Goal: Information Seeking & Learning: Learn about a topic

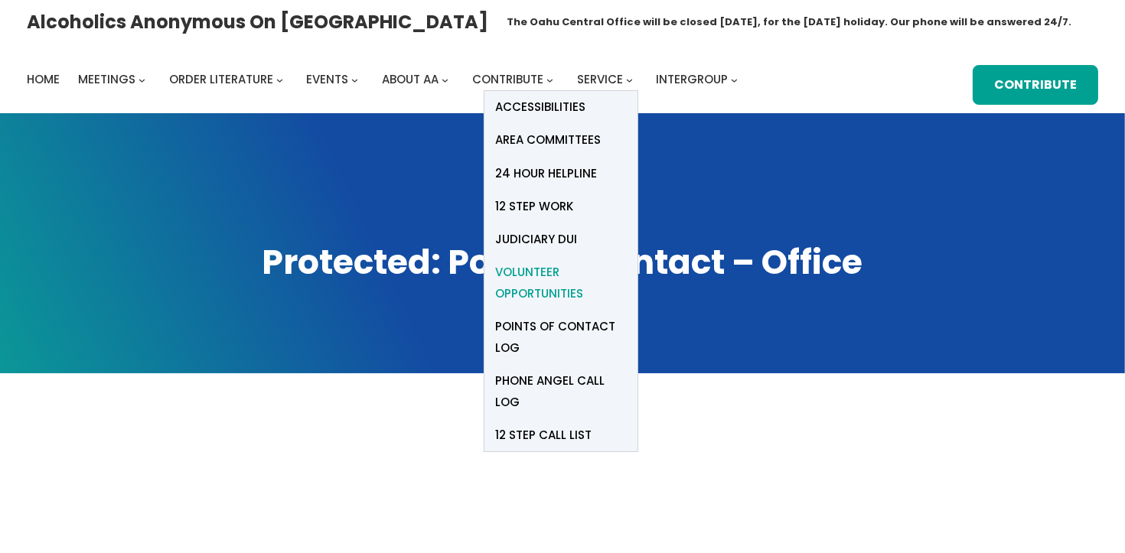
click at [549, 277] on span "Volunteer Opportunities" at bounding box center [561, 283] width 130 height 43
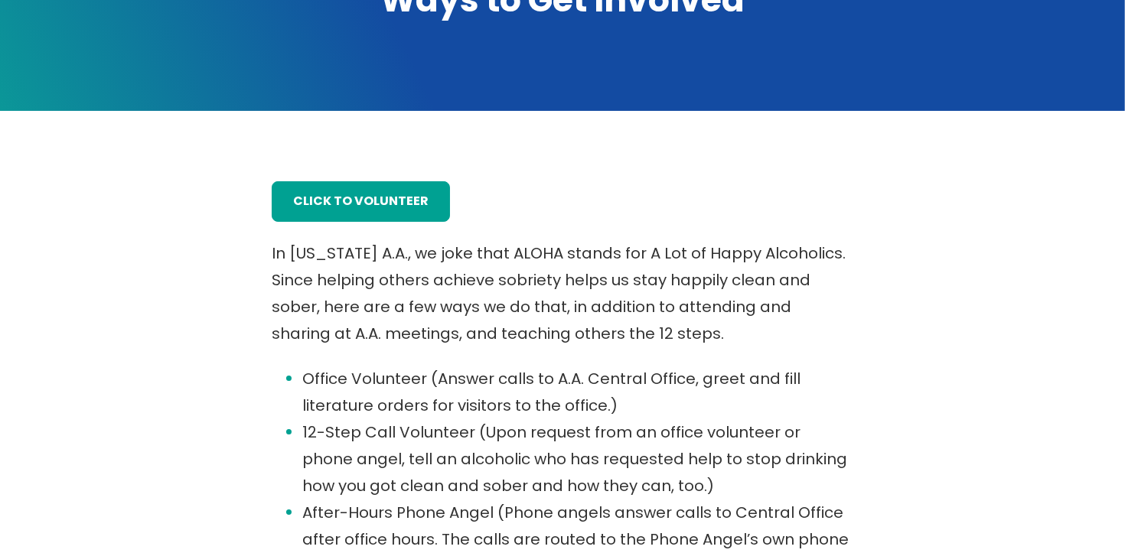
scroll to position [272, 0]
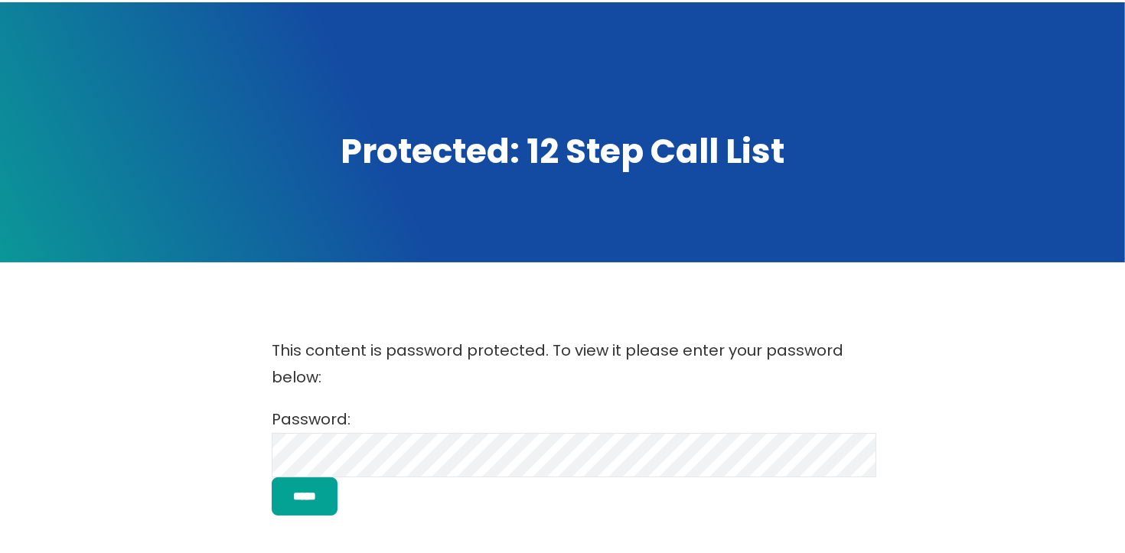
scroll to position [116, 0]
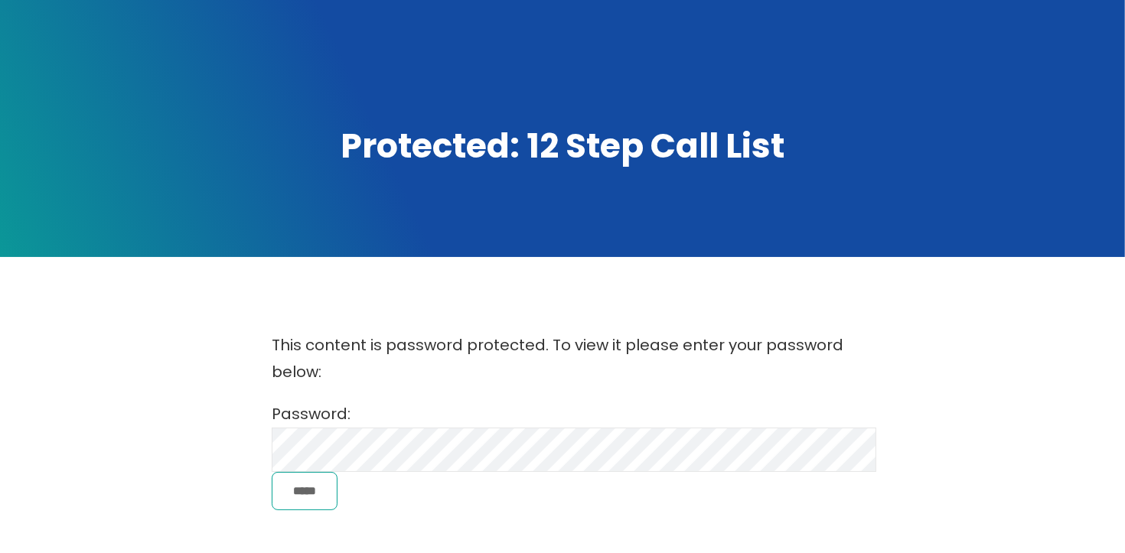
click at [311, 489] on input "*****" at bounding box center [305, 491] width 66 height 39
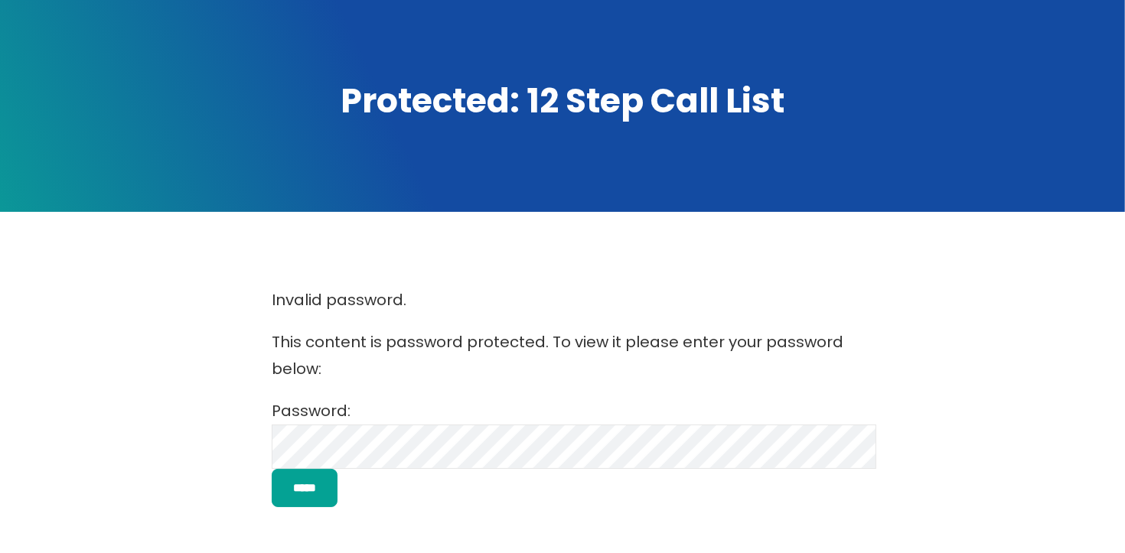
scroll to position [256, 0]
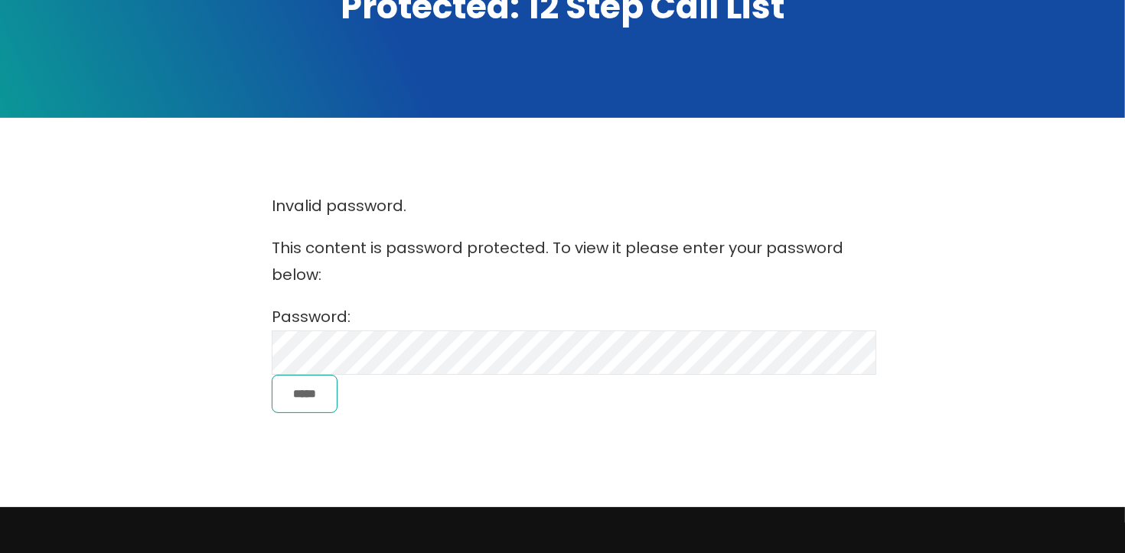
click at [326, 388] on input "*****" at bounding box center [305, 394] width 66 height 39
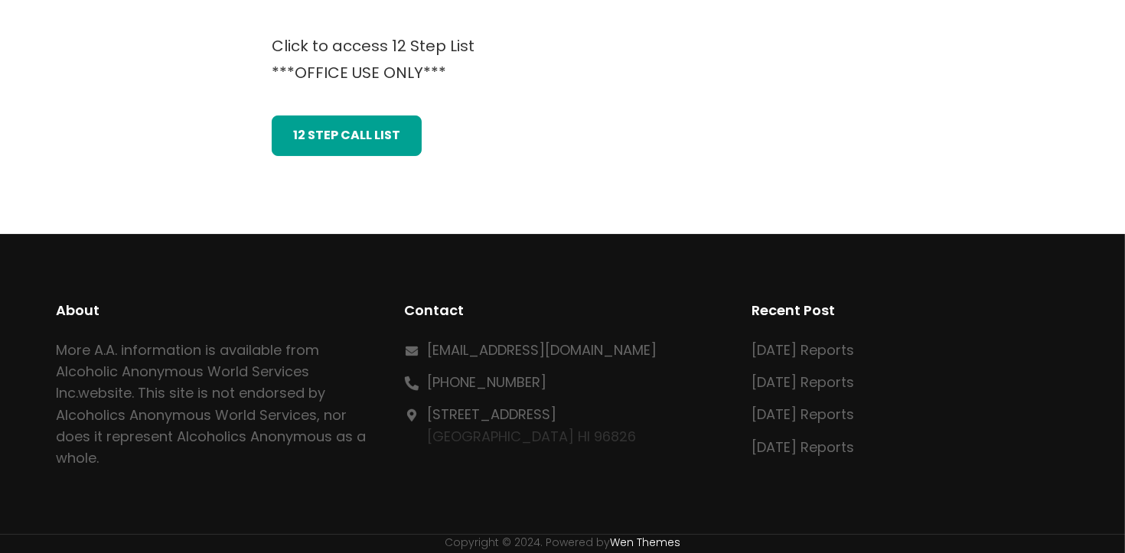
scroll to position [459, 0]
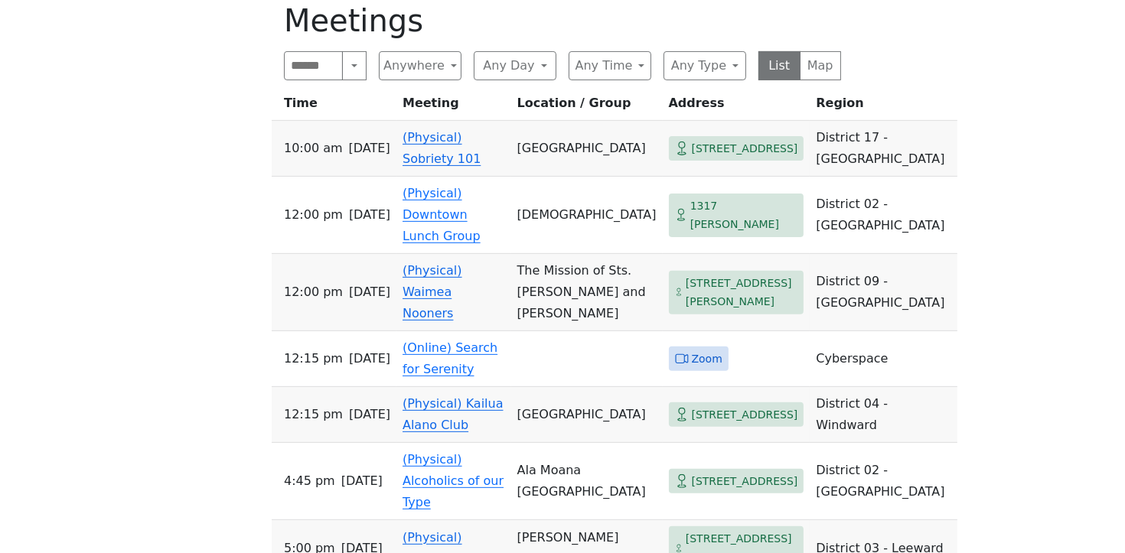
scroll to position [527, 0]
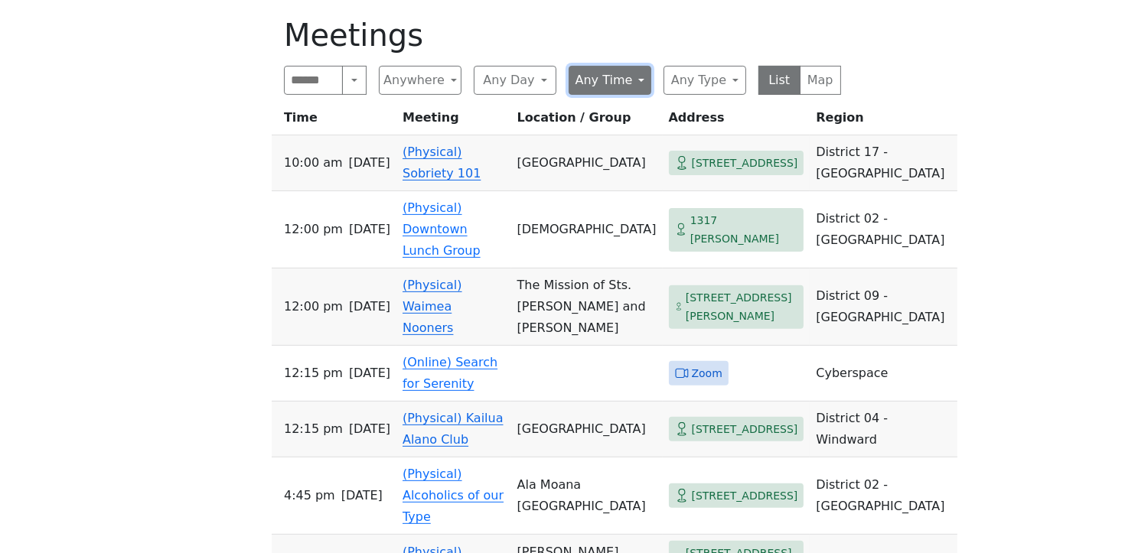
click at [637, 76] on button "Any Time" at bounding box center [609, 80] width 83 height 29
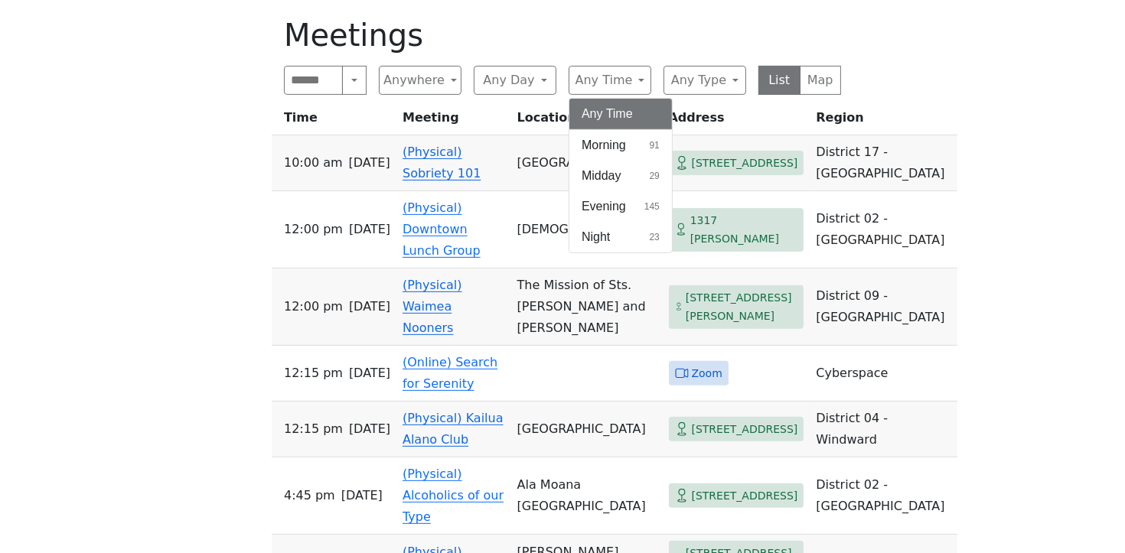
click at [617, 142] on span "Morning" at bounding box center [603, 145] width 44 height 18
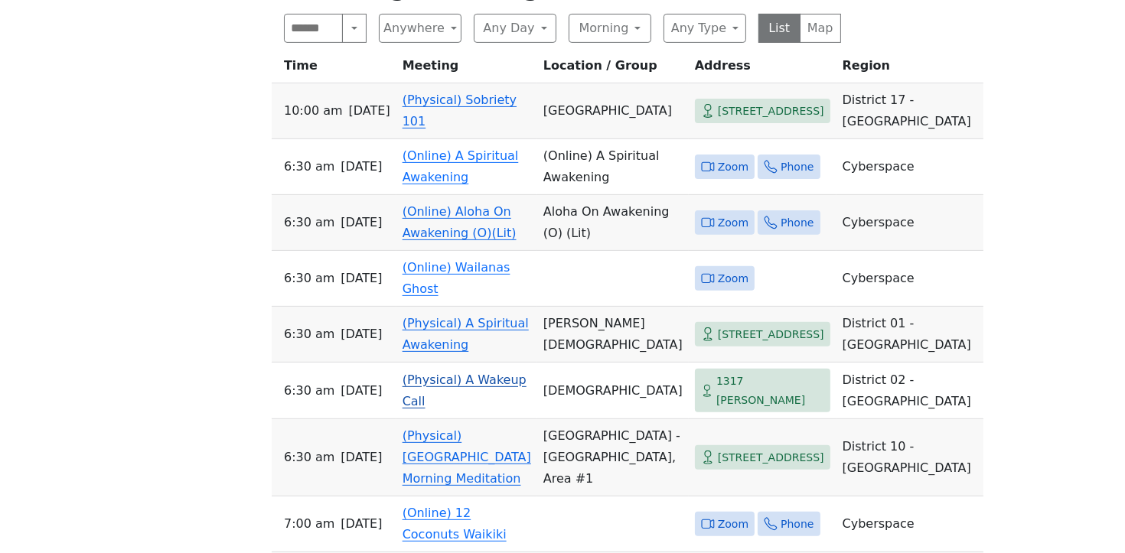
scroll to position [581, 0]
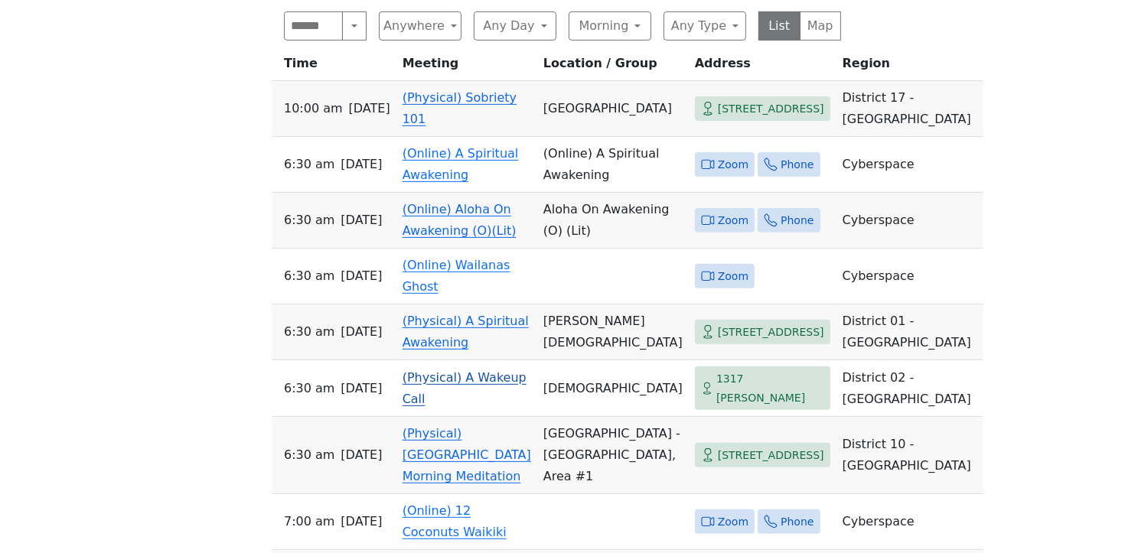
click at [460, 406] on link "(Physical) A Wakeup Call" at bounding box center [464, 388] width 124 height 36
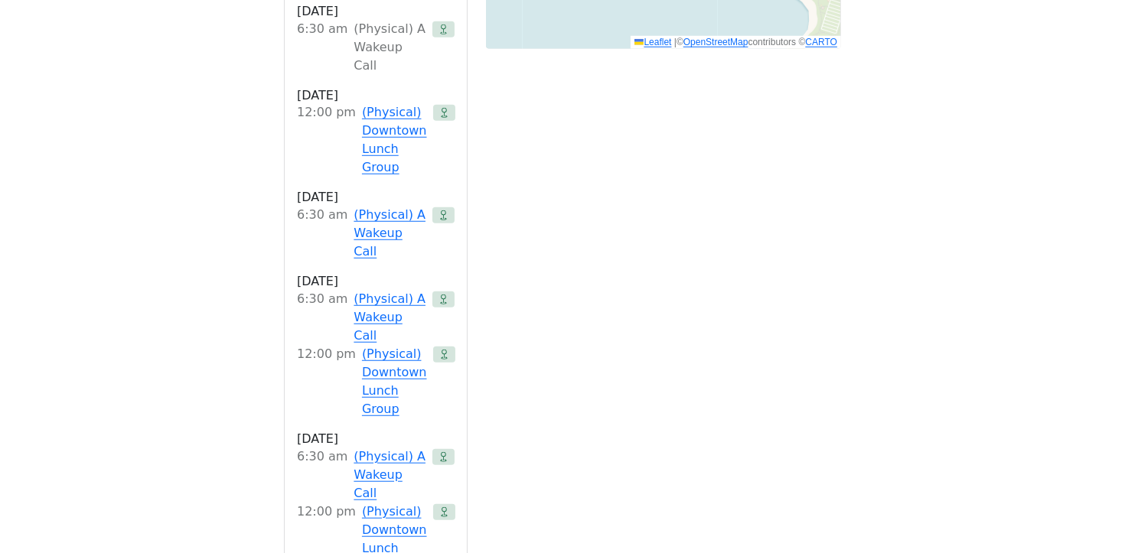
scroll to position [1337, 0]
click at [387, 205] on link "(Physical) A Wakeup Call" at bounding box center [389, 232] width 73 height 55
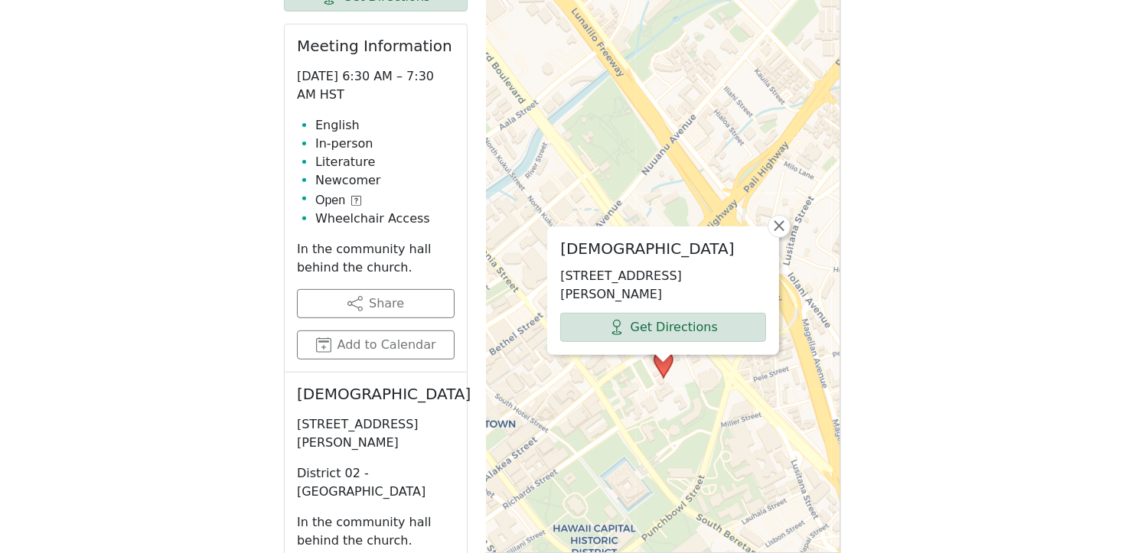
scroll to position [767, 0]
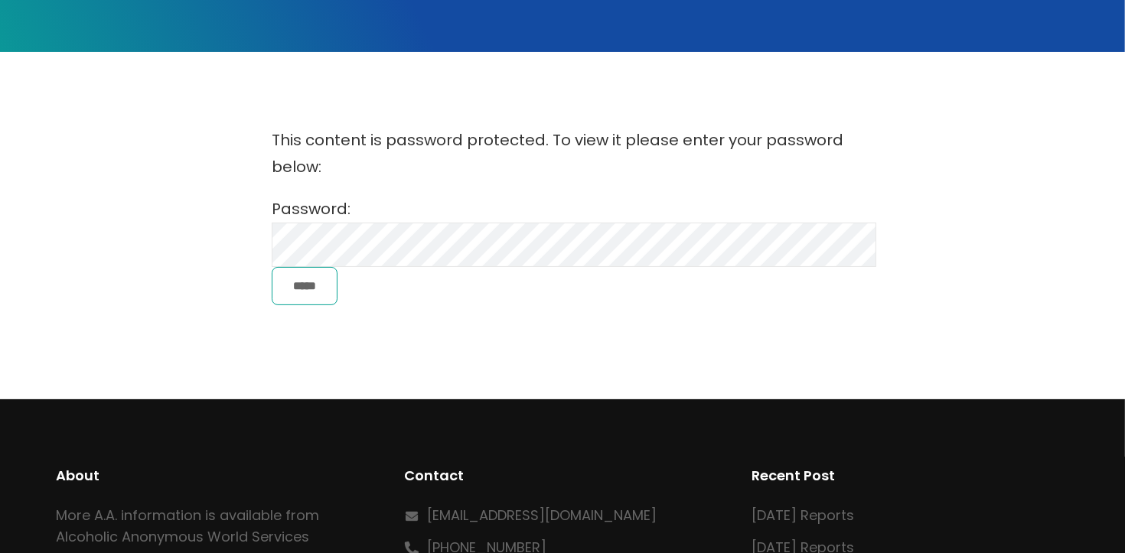
scroll to position [322, 0]
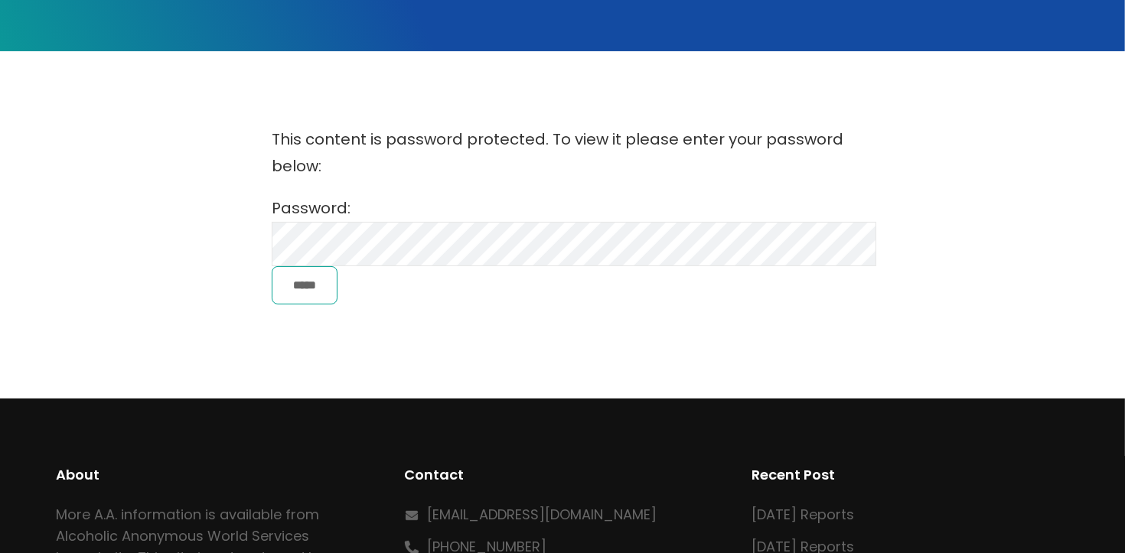
click at [312, 287] on input "*****" at bounding box center [305, 285] width 66 height 39
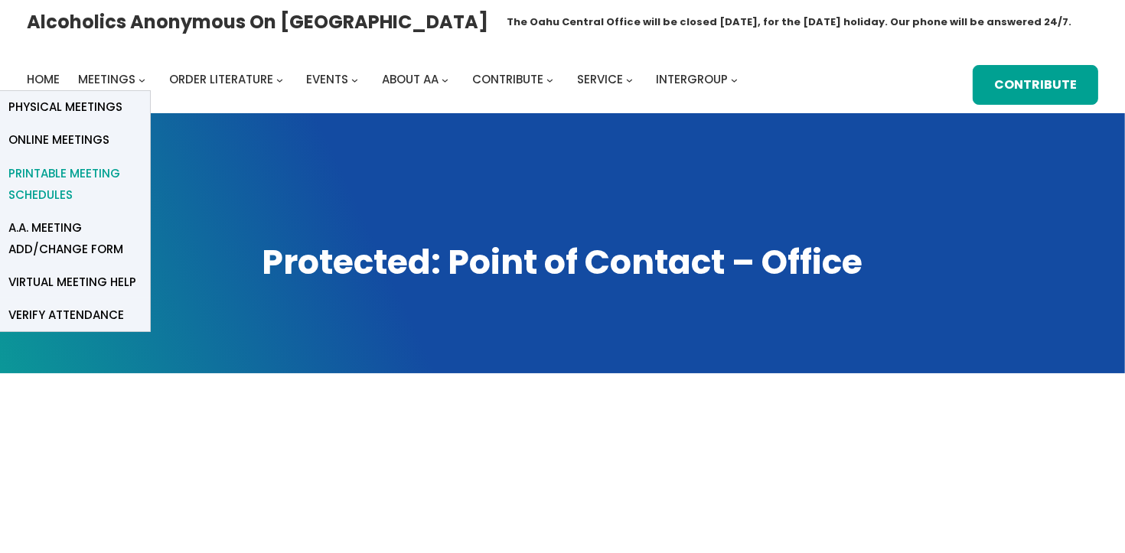
click at [90, 174] on span "Printable Meeting Schedules" at bounding box center [73, 184] width 130 height 43
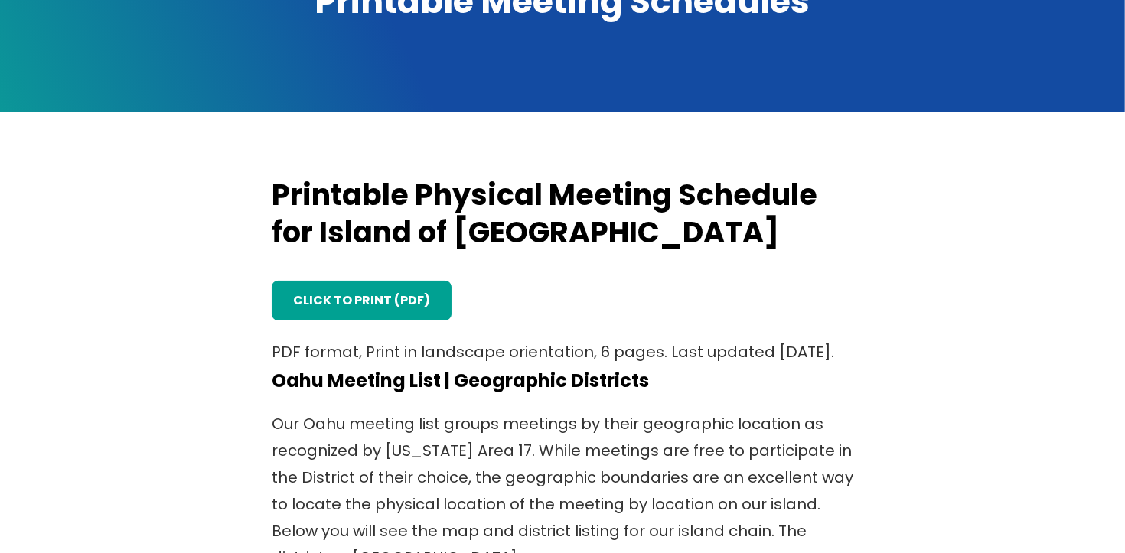
scroll to position [280, 0]
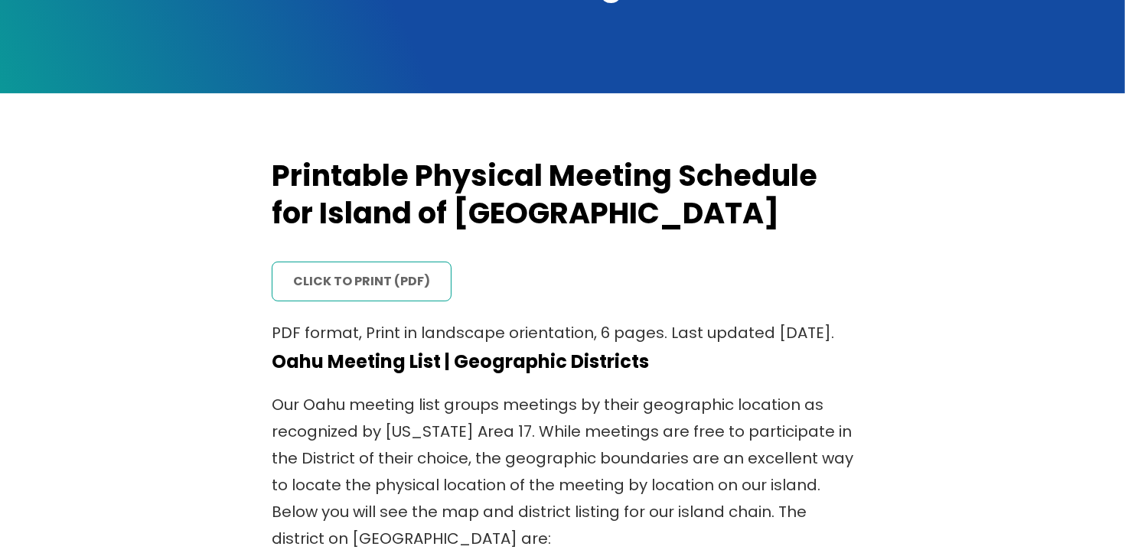
click at [363, 277] on link "click to print (PDF)" at bounding box center [362, 282] width 180 height 40
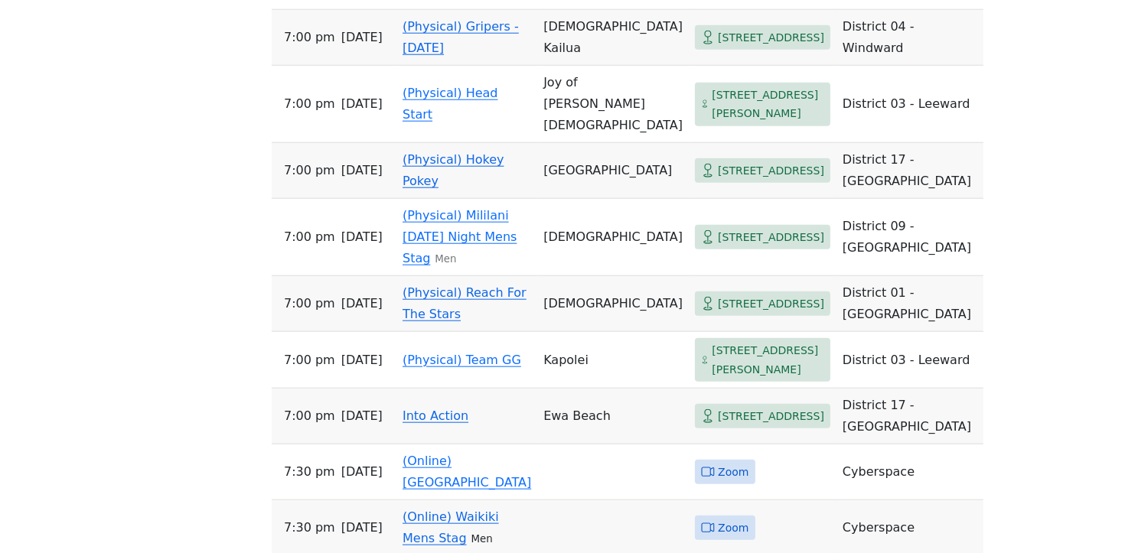
scroll to position [1763, 0]
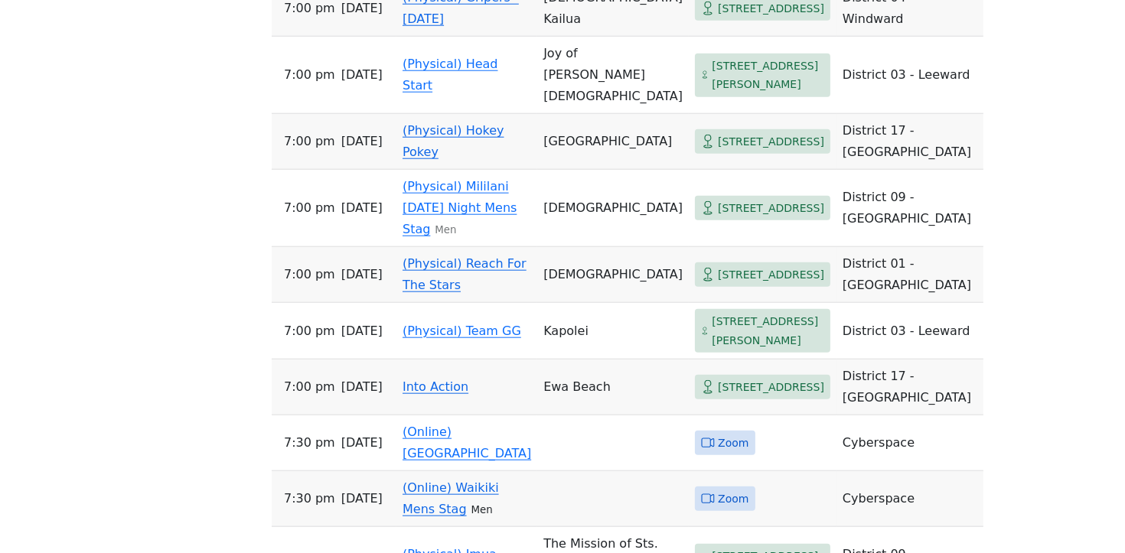
click at [467, 292] on link "(Physical) Reach For The Stars" at bounding box center [464, 274] width 124 height 36
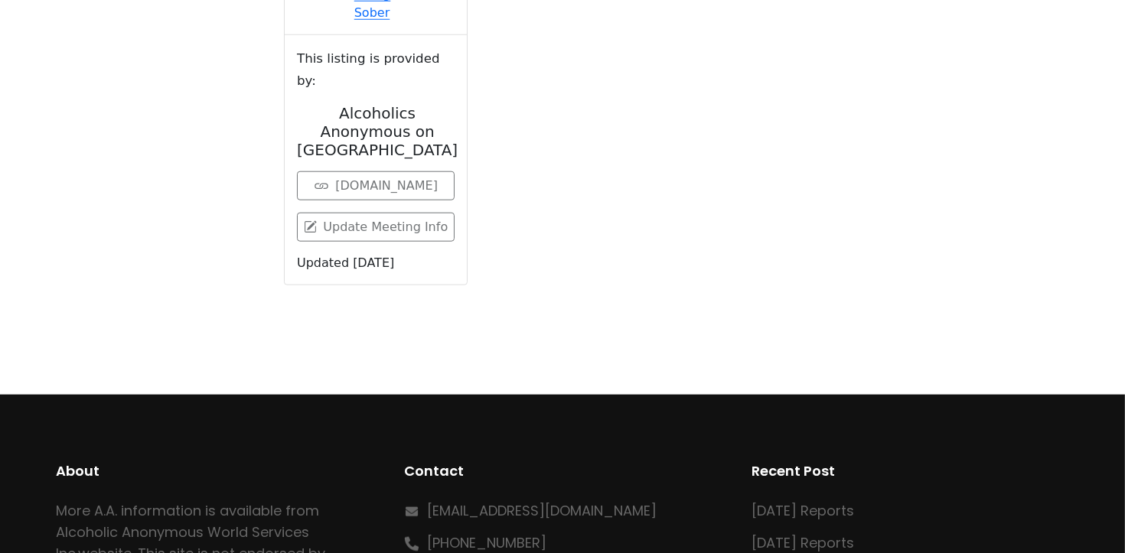
scroll to position [532, 0]
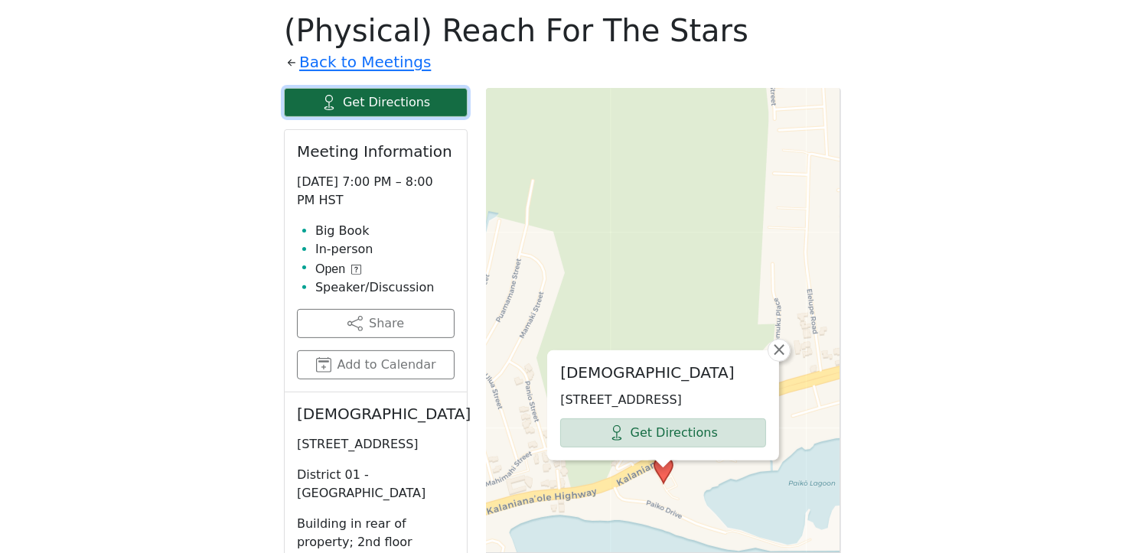
click at [389, 99] on link "Get Directions" at bounding box center [376, 102] width 184 height 29
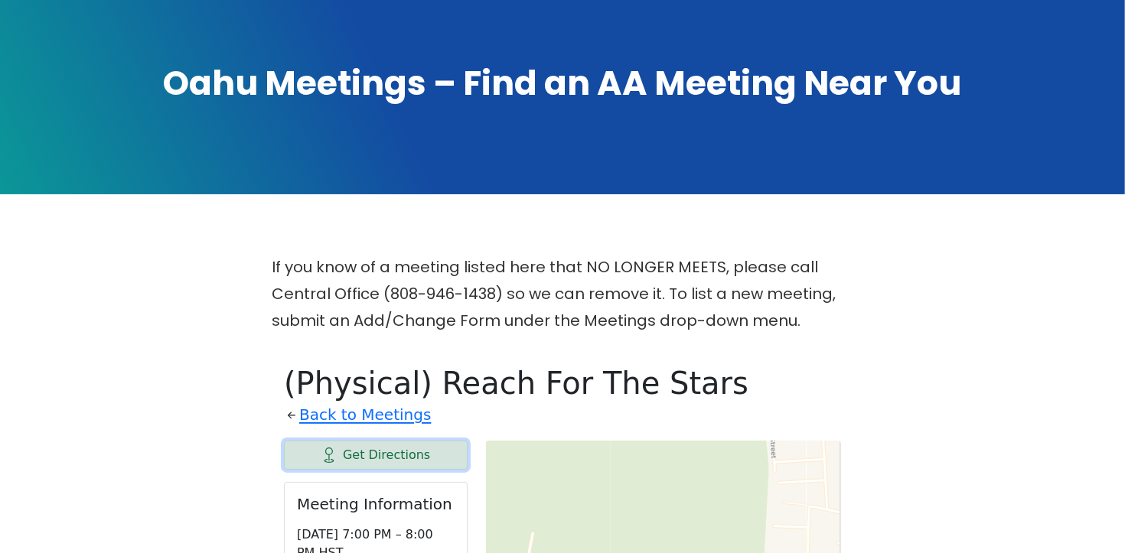
scroll to position [177, 0]
